Goal: Transaction & Acquisition: Purchase product/service

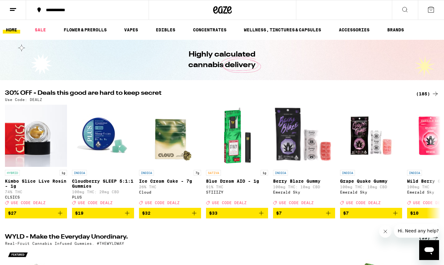
click at [427, 93] on div "(185)" at bounding box center [427, 93] width 23 height 7
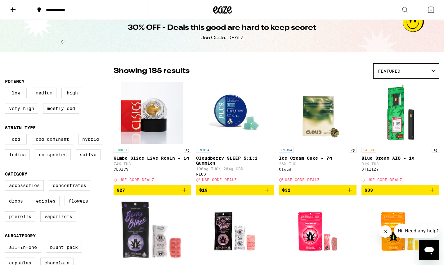
scroll to position [16, 0]
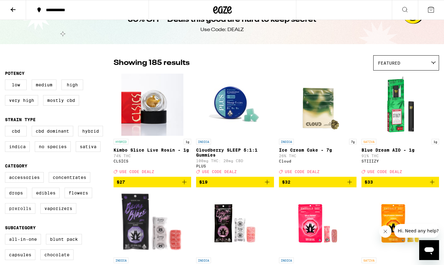
click at [26, 214] on label "Prerolls" at bounding box center [20, 208] width 30 height 11
click at [7, 173] on input "Prerolls" at bounding box center [6, 173] width 0 height 0
checkbox input "true"
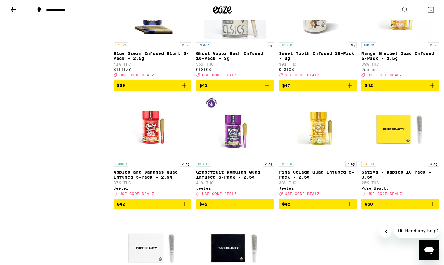
scroll to position [841, 0]
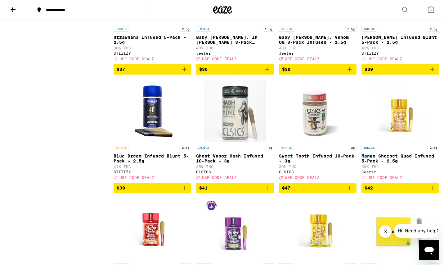
click at [315, 163] on p "Sweet Tooth Infused 10-Pack - 3g" at bounding box center [318, 158] width 78 height 10
click at [350, 192] on icon "Add to bag" at bounding box center [349, 187] width 7 height 7
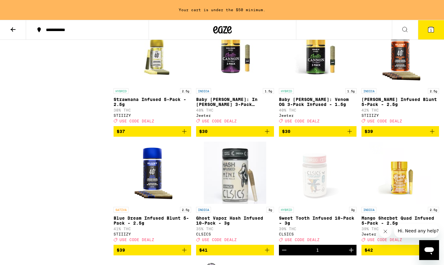
scroll to position [800, 0]
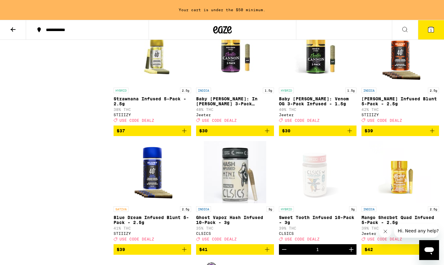
click at [185, 134] on icon "Add to bag" at bounding box center [184, 130] width 7 height 7
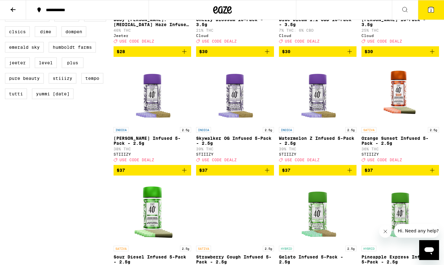
scroll to position [503, 0]
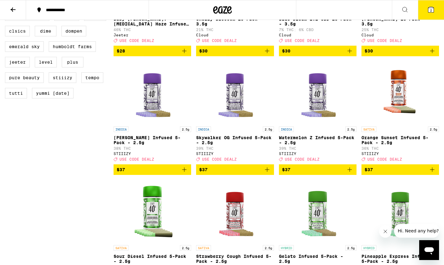
click at [434, 172] on icon "Add to bag" at bounding box center [432, 169] width 4 height 4
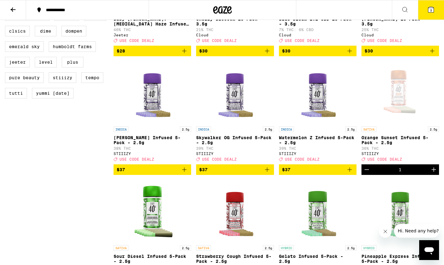
click at [429, 12] on icon at bounding box center [432, 10] width 6 height 6
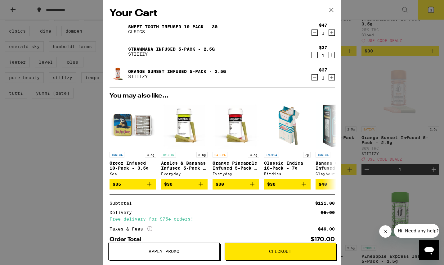
click at [192, 253] on span "Apply Promo" at bounding box center [164, 251] width 111 height 4
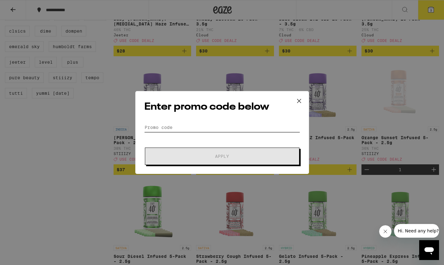
click at [174, 130] on input "Promo Code" at bounding box center [222, 127] width 156 height 9
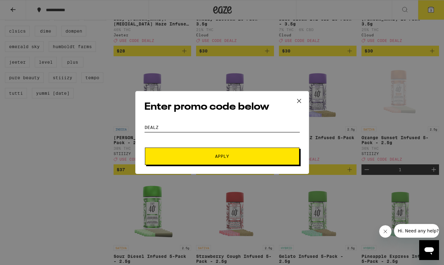
type input "dealz"
click at [202, 152] on button "Apply" at bounding box center [222, 156] width 155 height 17
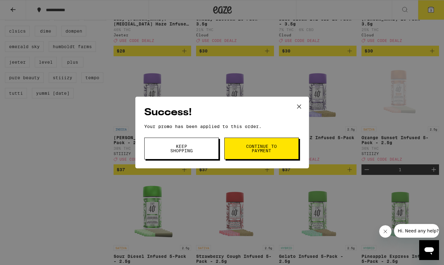
click at [252, 152] on span "Continue to payment" at bounding box center [262, 148] width 32 height 9
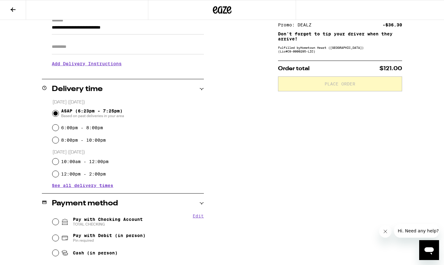
scroll to position [94, 0]
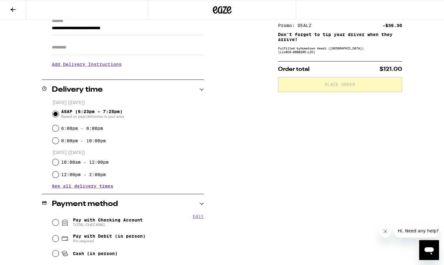
click at [92, 222] on span "Pay with Checking Account TOTAL CHECKING" at bounding box center [108, 222] width 70 height 10
click at [59, 222] on input "Pay with Checking Account TOTAL CHECKING" at bounding box center [55, 222] width 6 height 6
radio input "true"
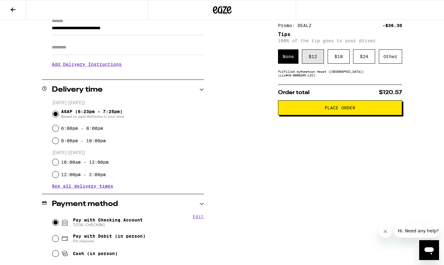
click at [316, 61] on div "$ 12" at bounding box center [313, 56] width 22 height 14
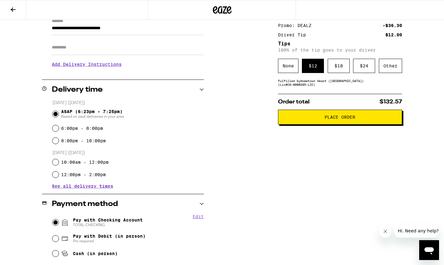
click at [330, 123] on button "Place Order" at bounding box center [340, 117] width 124 height 15
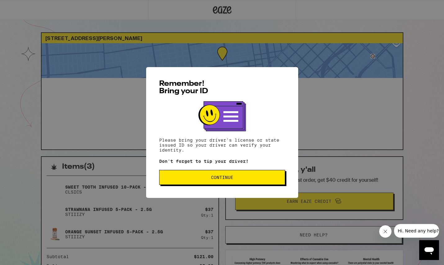
click at [237, 180] on span "Continue" at bounding box center [223, 177] width 116 height 4
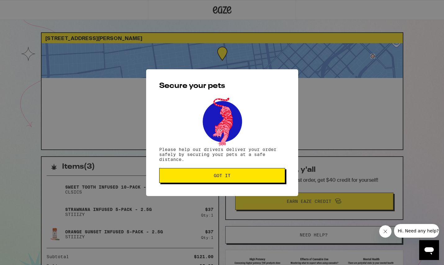
click at [244, 180] on button "Got it" at bounding box center [222, 175] width 126 height 15
